Goal: Task Accomplishment & Management: Manage account settings

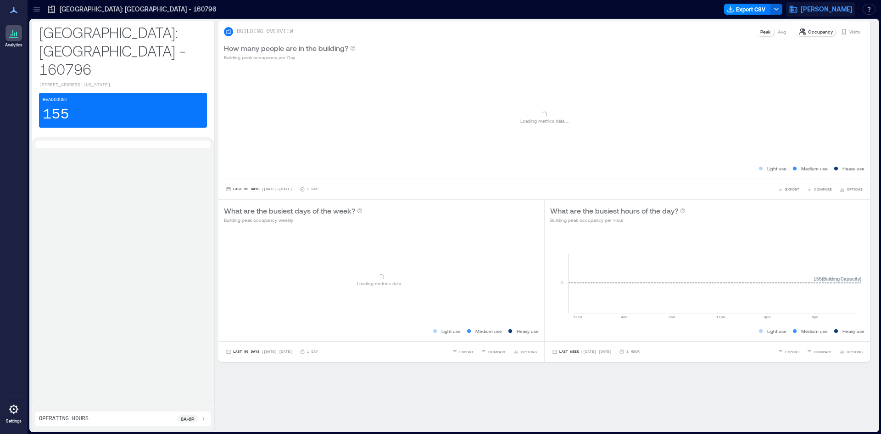
click at [837, 9] on span "[PERSON_NAME]" at bounding box center [827, 9] width 52 height 9
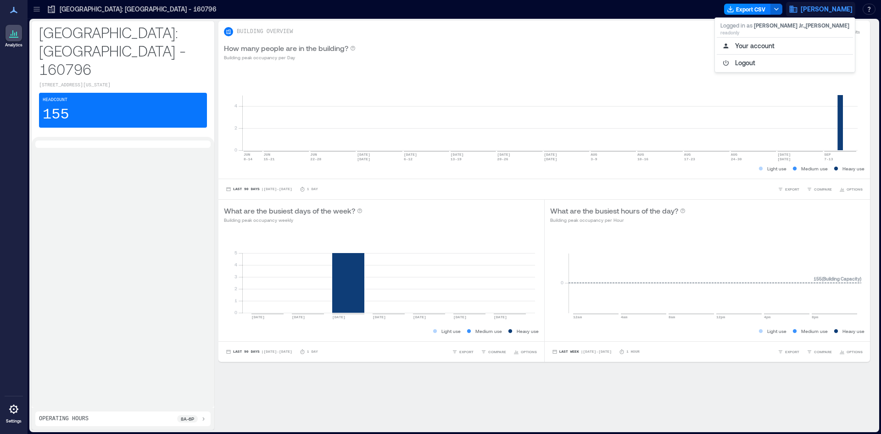
click at [472, 67] on div "0 2 [DATE] 8-[DATE] [DATE]-[DATE] JUN [DATE]-[DATE] [DATE] [DATE] 6-[DATE] [DAT…" at bounding box center [544, 123] width 652 height 112
click at [847, 12] on span "[PERSON_NAME]" at bounding box center [827, 9] width 52 height 9
click at [808, 61] on button "Logout" at bounding box center [785, 63] width 136 height 15
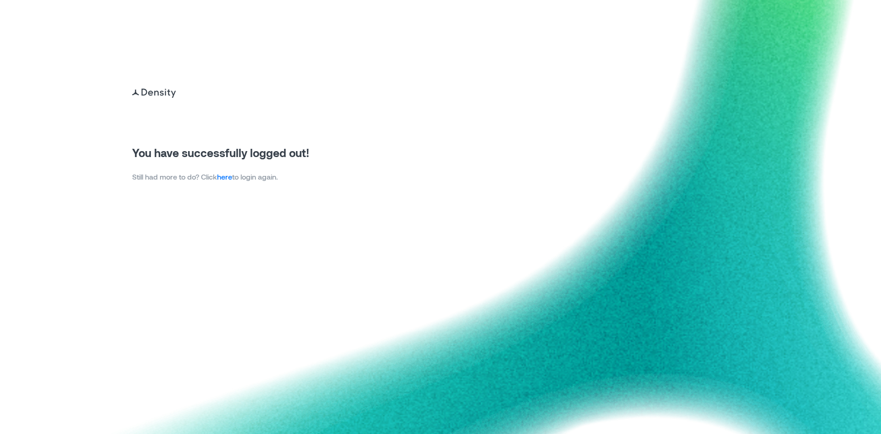
click at [232, 179] on link "here" at bounding box center [224, 176] width 15 height 9
